Goal: Find specific page/section: Find specific page/section

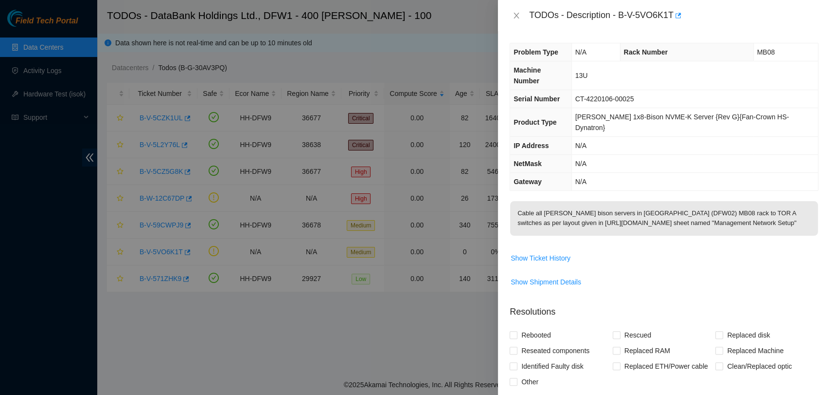
click at [687, 250] on span "Show Ticket History" at bounding box center [664, 258] width 308 height 16
click at [512, 17] on button "Close" at bounding box center [517, 15] width 14 height 9
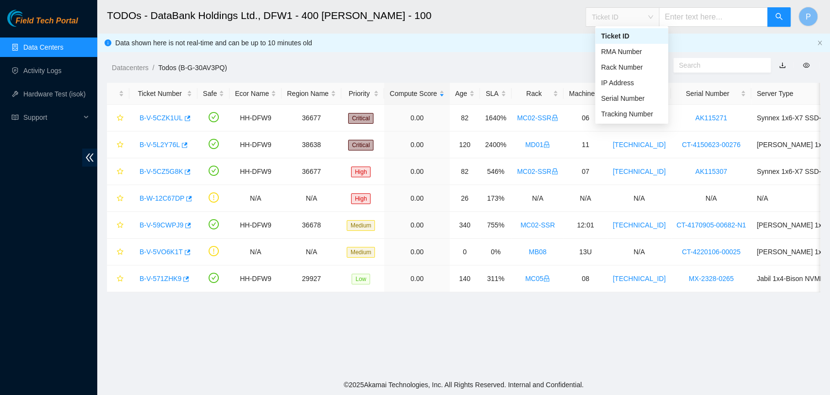
click at [644, 13] on span "Ticket ID" at bounding box center [622, 17] width 61 height 15
click at [636, 102] on div "Serial Number" at bounding box center [631, 98] width 61 height 11
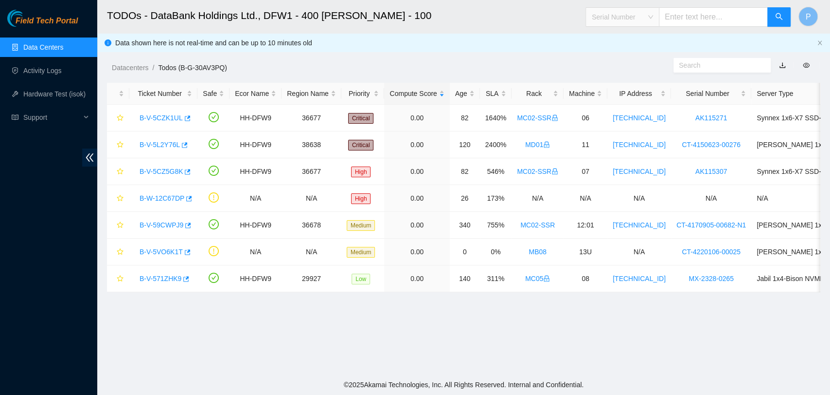
click at [646, 20] on span "Serial Number" at bounding box center [622, 17] width 61 height 15
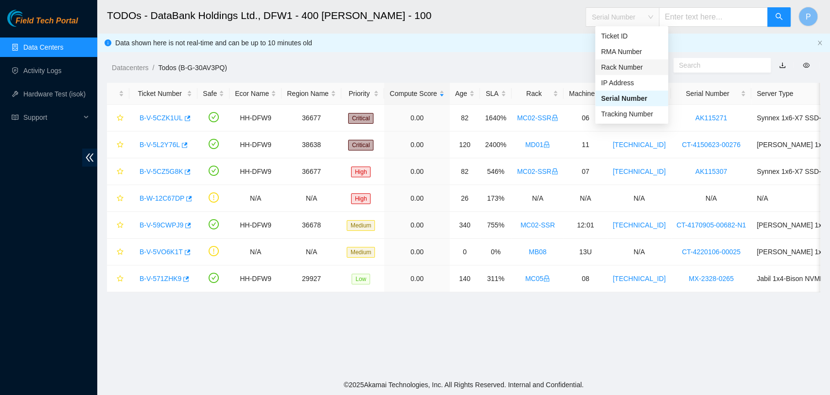
click at [646, 69] on div "Rack Number" at bounding box center [631, 67] width 61 height 11
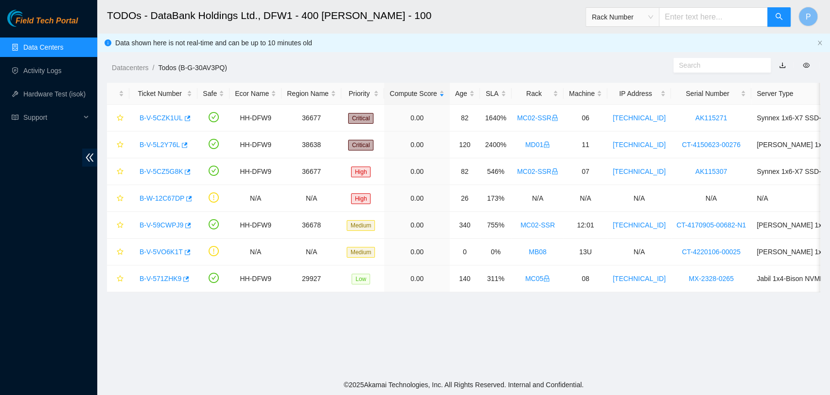
click at [688, 13] on input "text" at bounding box center [713, 16] width 109 height 19
type input "MB08"
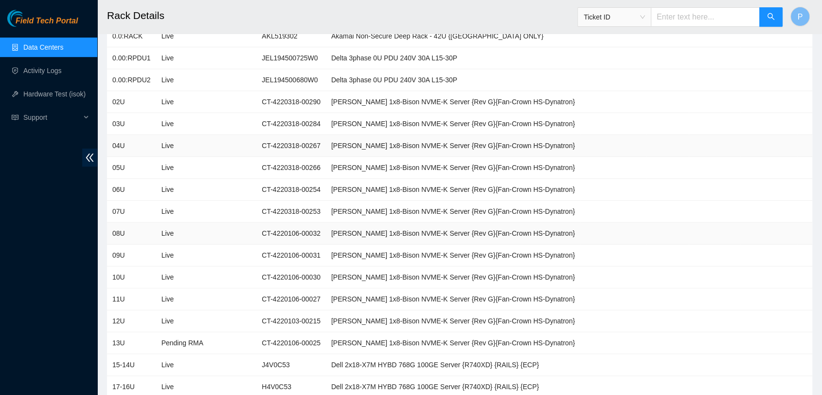
scroll to position [487, 0]
